Goal: Find specific page/section: Find specific page/section

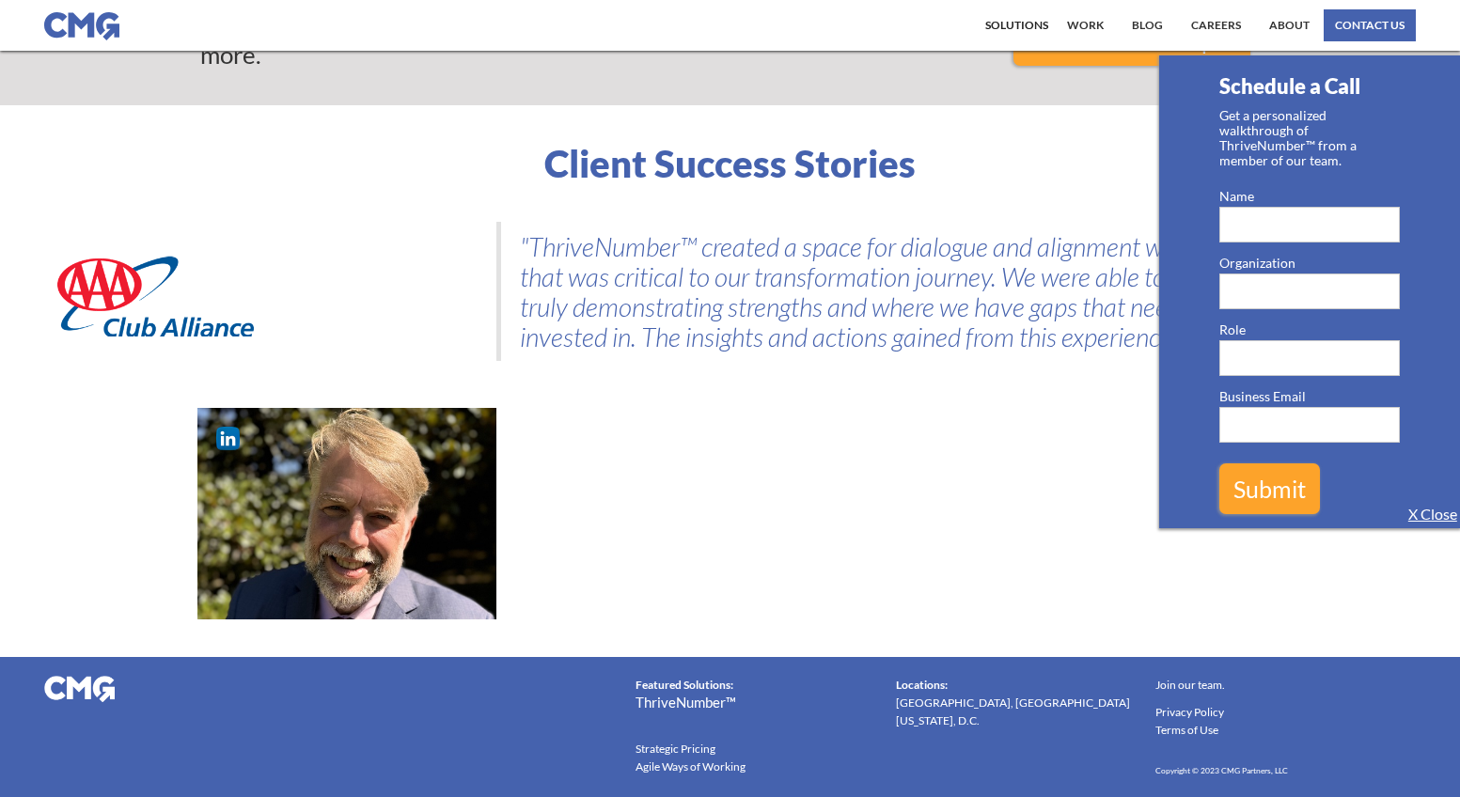
scroll to position [2262, 0]
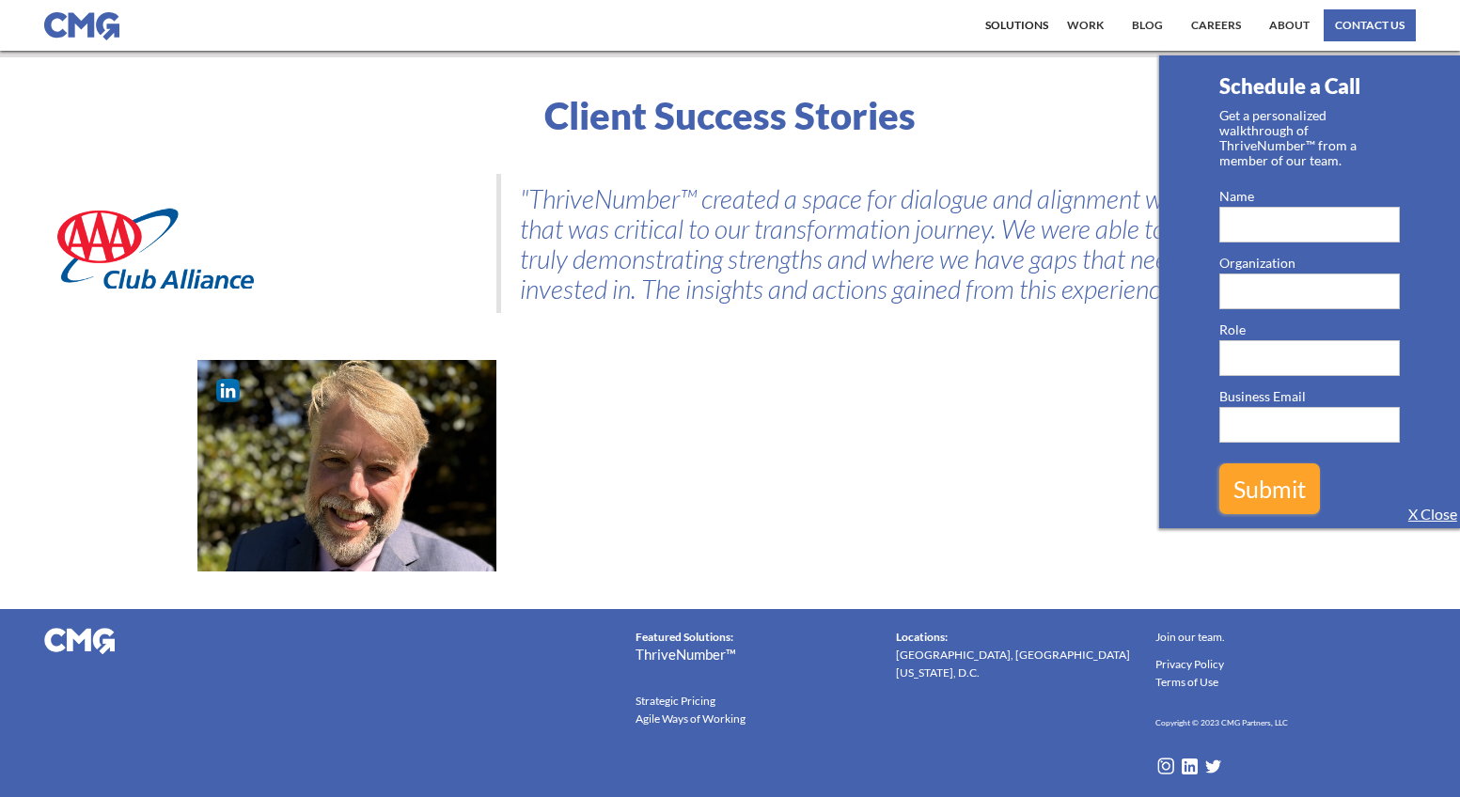
click at [694, 698] on link "Strategic Pricing" at bounding box center [675, 701] width 80 height 18
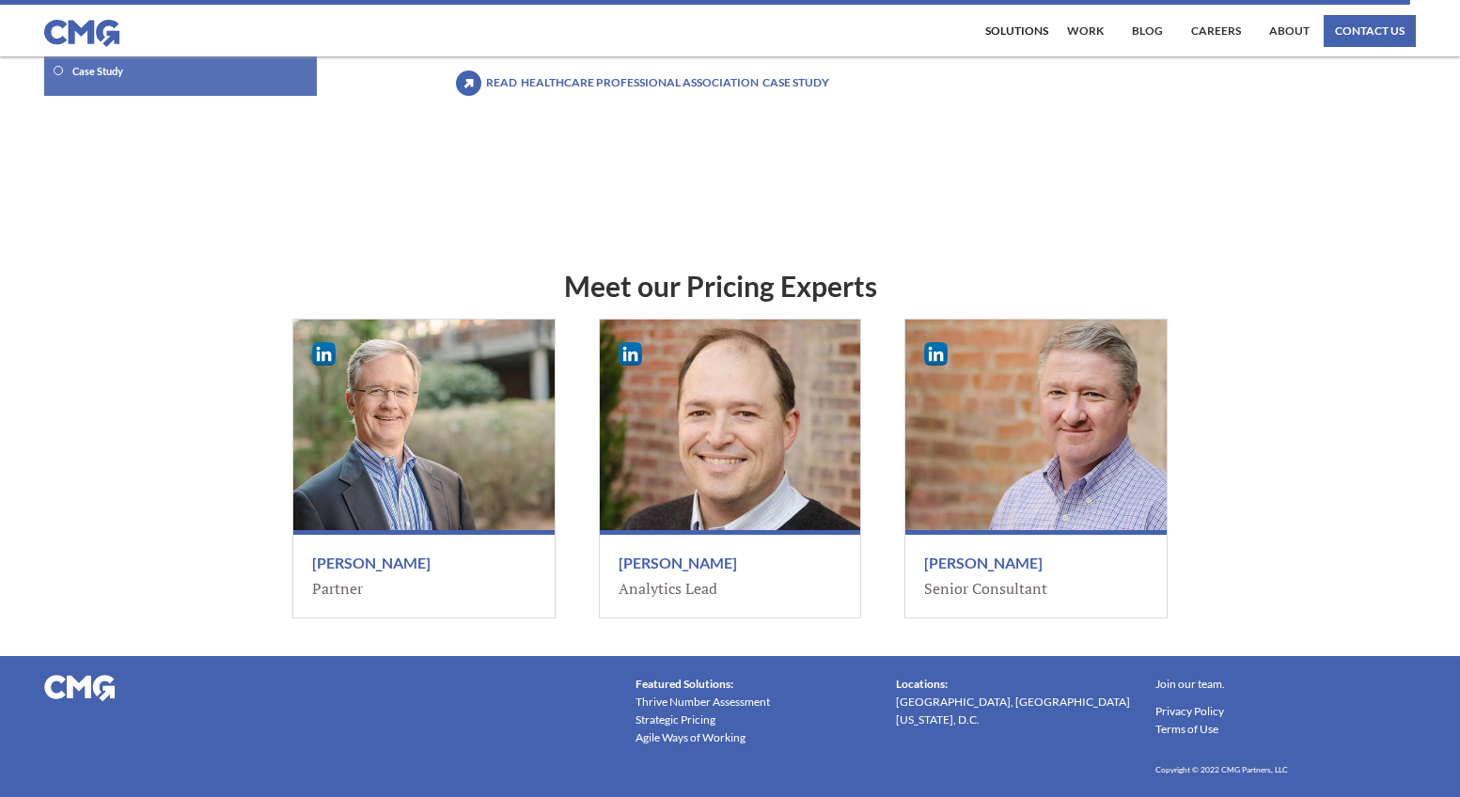
scroll to position [1987, 0]
